Goal: Find specific page/section

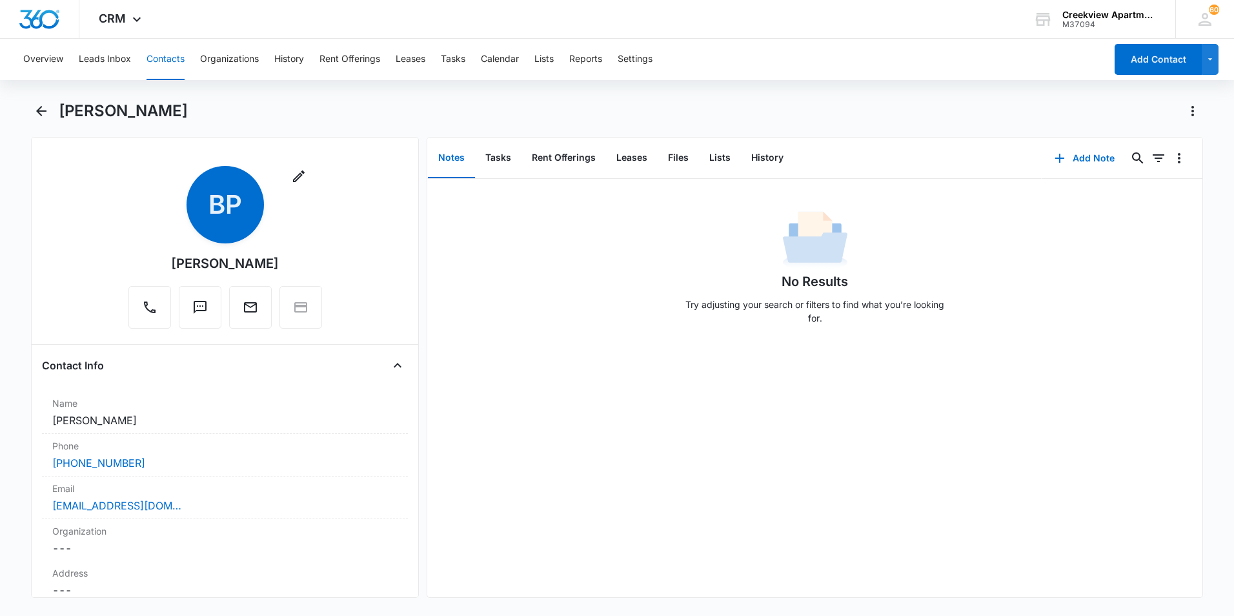
scroll to position [1614, 0]
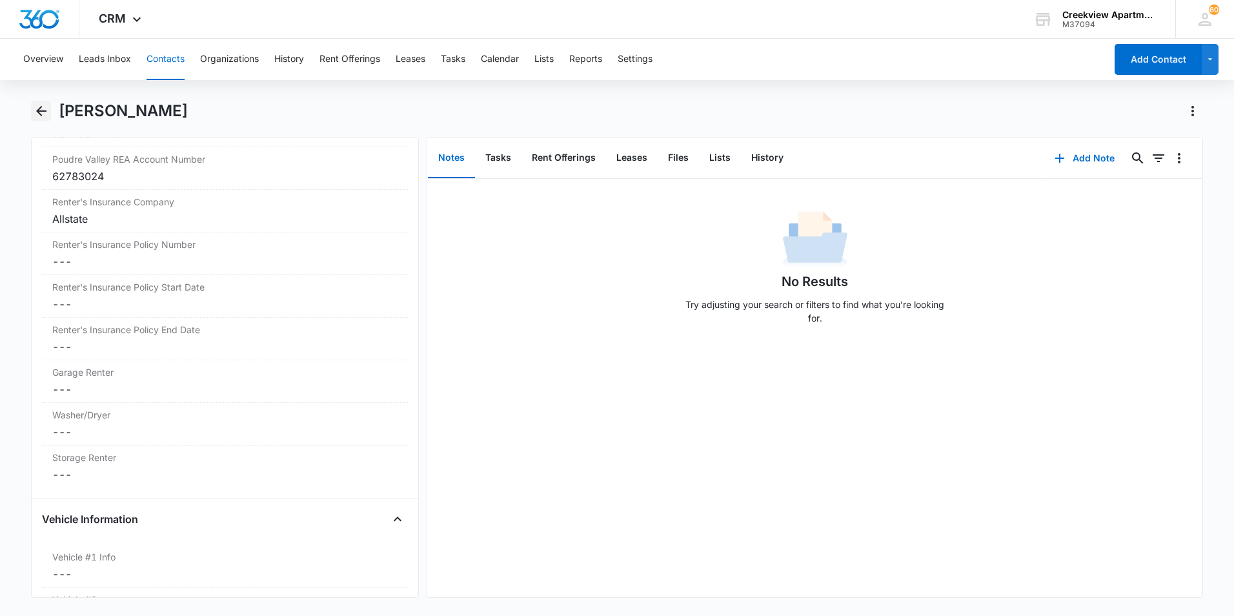
click at [43, 104] on icon "Back" at bounding box center [41, 110] width 15 height 15
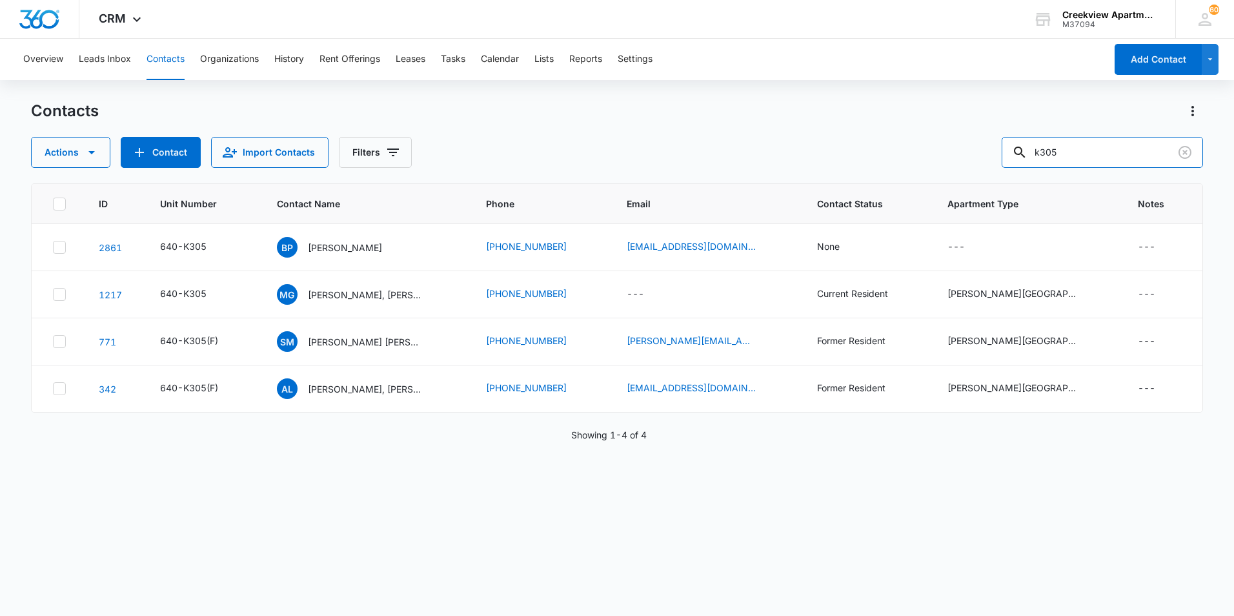
drag, startPoint x: 1085, startPoint y: 159, endPoint x: 965, endPoint y: 133, distance: 123.0
click at [965, 133] on div "Contacts Actions Contact Import Contacts Filters k305" at bounding box center [617, 134] width 1172 height 67
type input "p101"
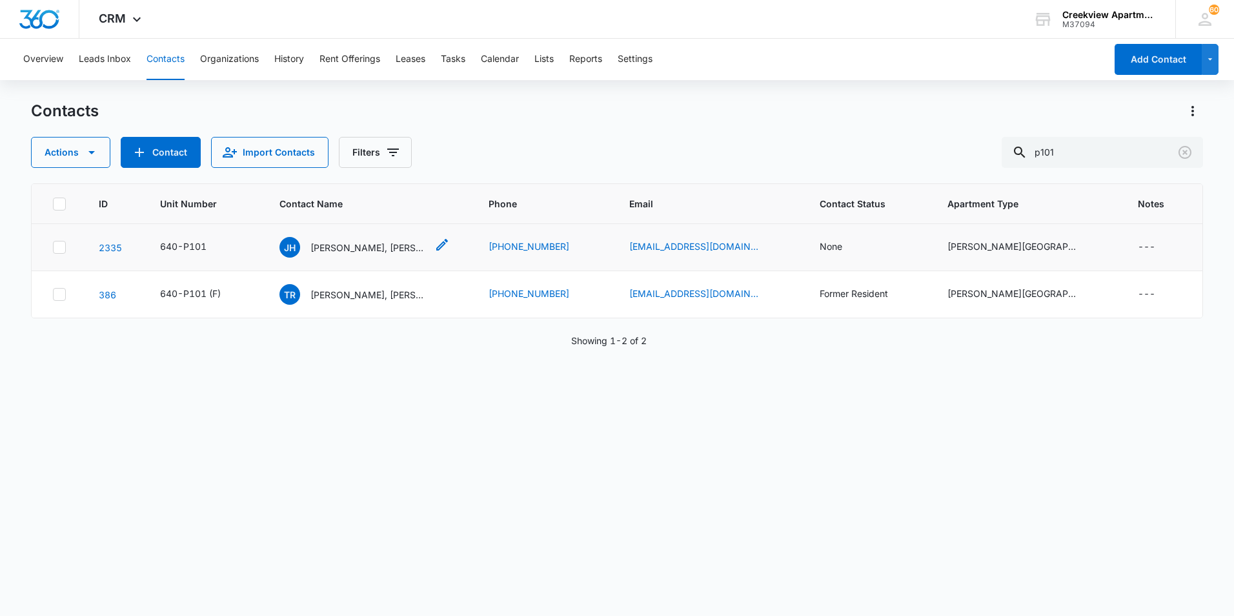
click at [412, 251] on p "[PERSON_NAME], [PERSON_NAME], [PERSON_NAME]" at bounding box center [369, 248] width 116 height 14
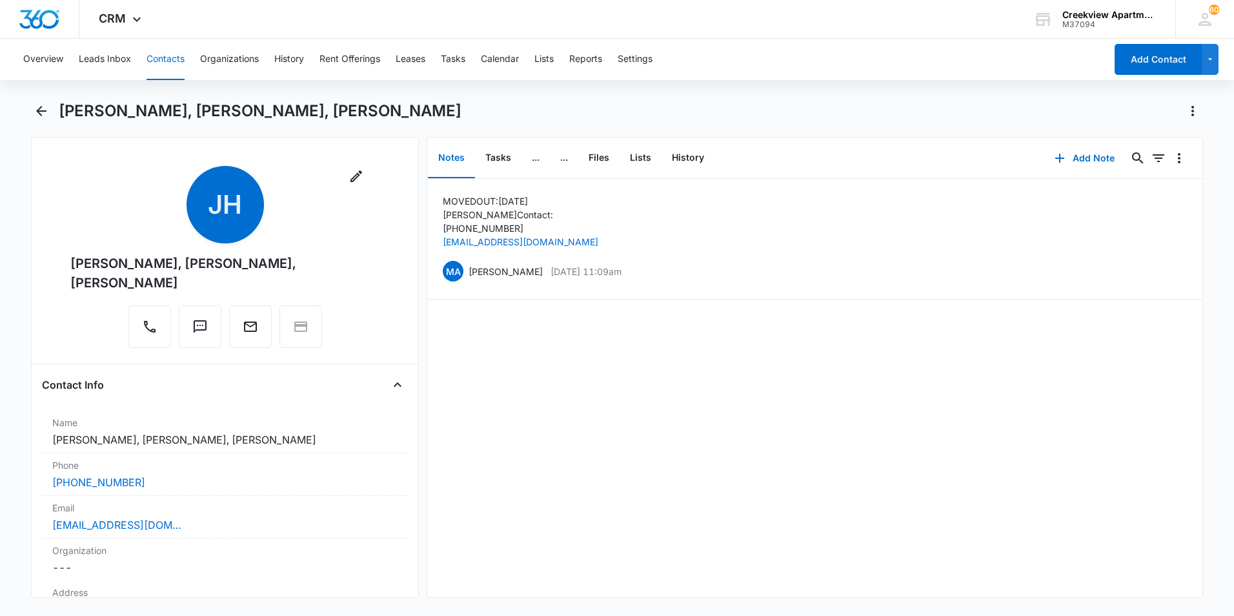
click at [587, 371] on div "MOVED OUT: [DATE] Tyler Contact : [PHONE_NUMBER] [EMAIL_ADDRESS][DOMAIN_NAME] M…" at bounding box center [814, 388] width 775 height 418
click at [32, 110] on button "Back" at bounding box center [41, 111] width 20 height 21
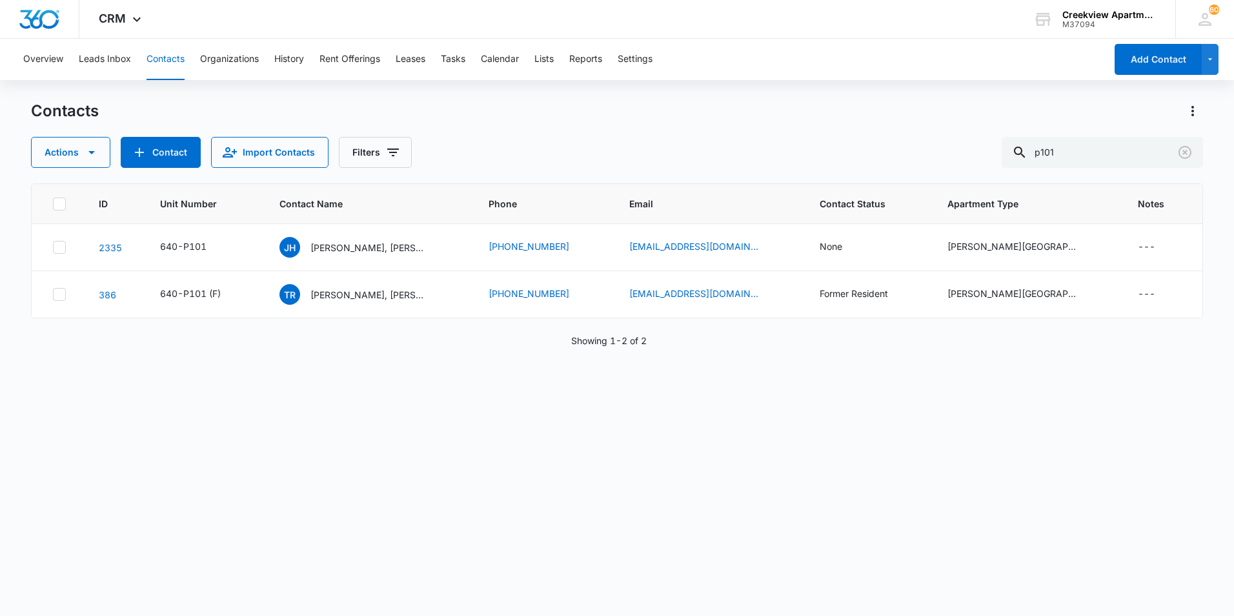
drag, startPoint x: 886, startPoint y: 96, endPoint x: 932, endPoint y: 112, distance: 49.2
click at [886, 96] on div "Overview Leads Inbox Contacts Organizations History Rent Offerings Leases Tasks…" at bounding box center [617, 327] width 1234 height 576
click at [1182, 152] on icon "Clear" at bounding box center [1185, 152] width 15 height 15
